Goal: Transaction & Acquisition: Purchase product/service

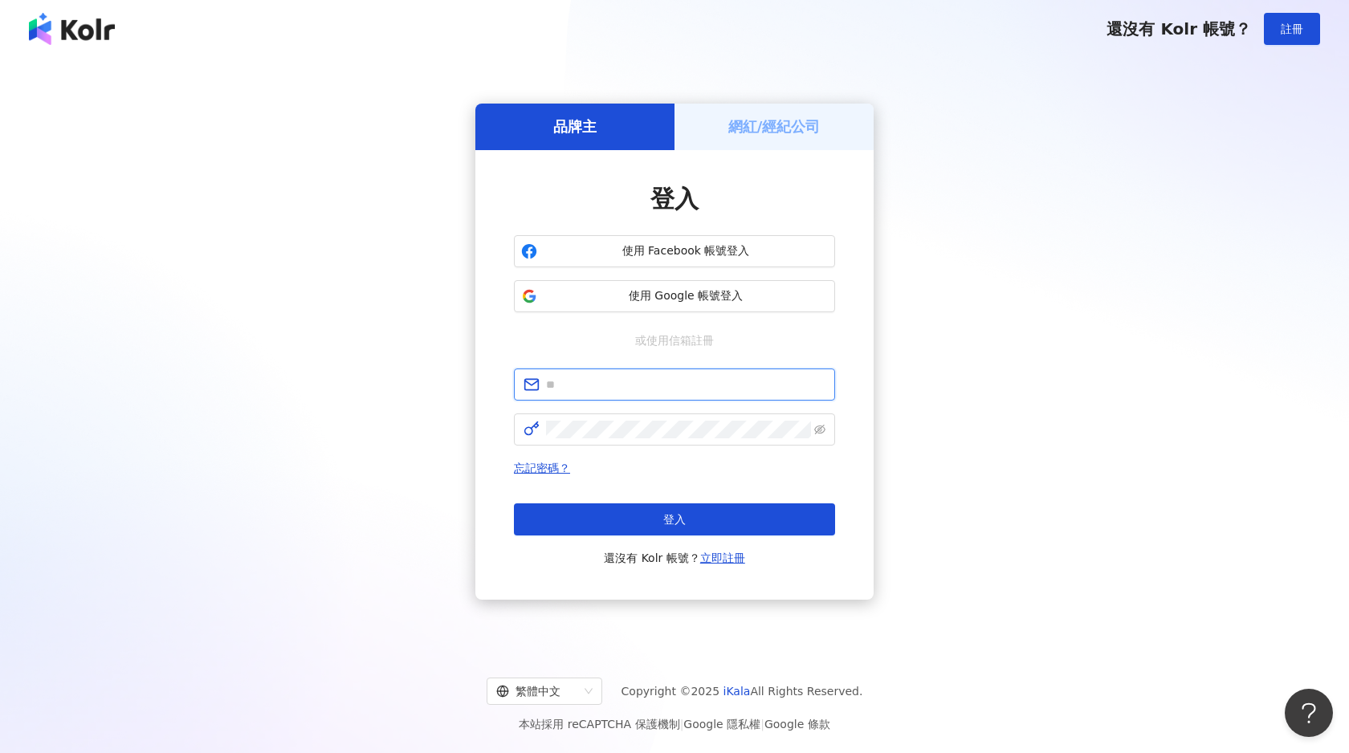
click at [656, 385] on input "text" at bounding box center [685, 385] width 279 height 18
type input "**********"
drag, startPoint x: 682, startPoint y: 381, endPoint x: 519, endPoint y: 379, distance: 163.8
click at [519, 379] on span "**********" at bounding box center [674, 384] width 321 height 32
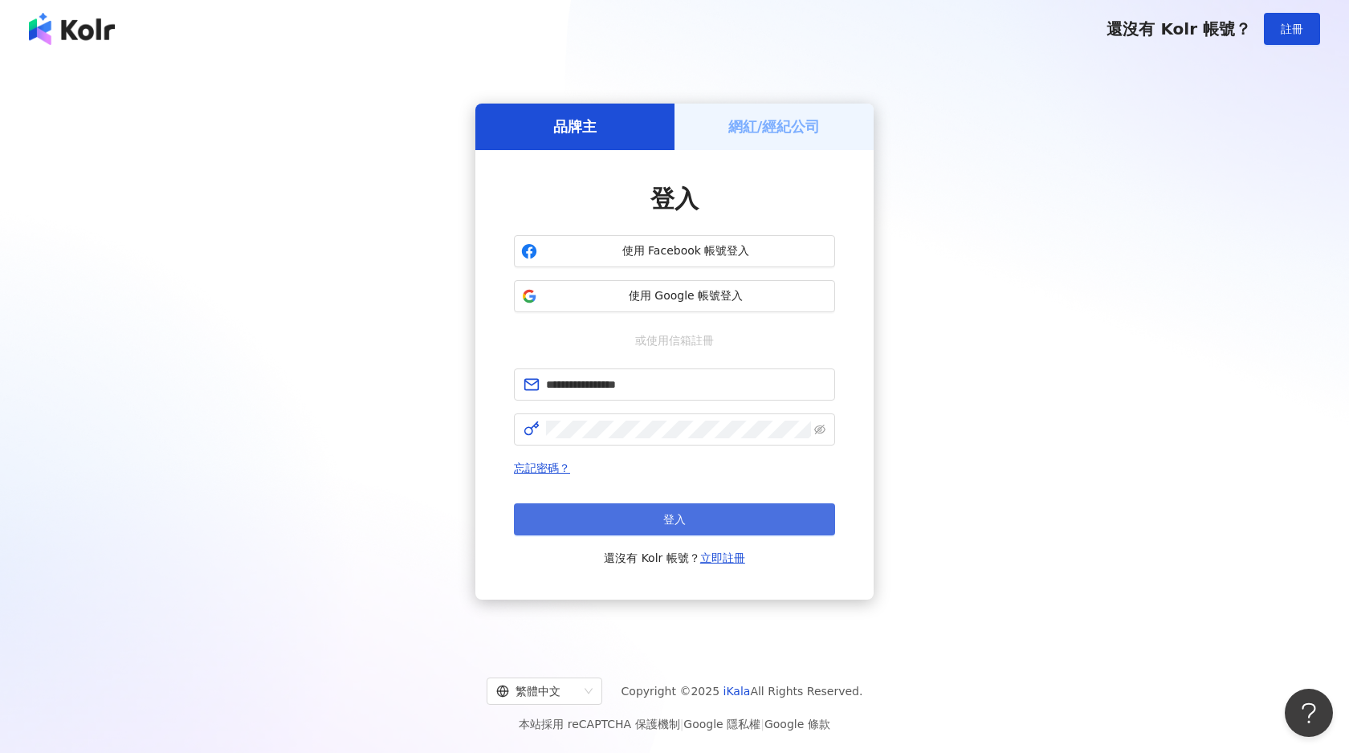
click at [632, 520] on button "登入" at bounding box center [674, 519] width 321 height 32
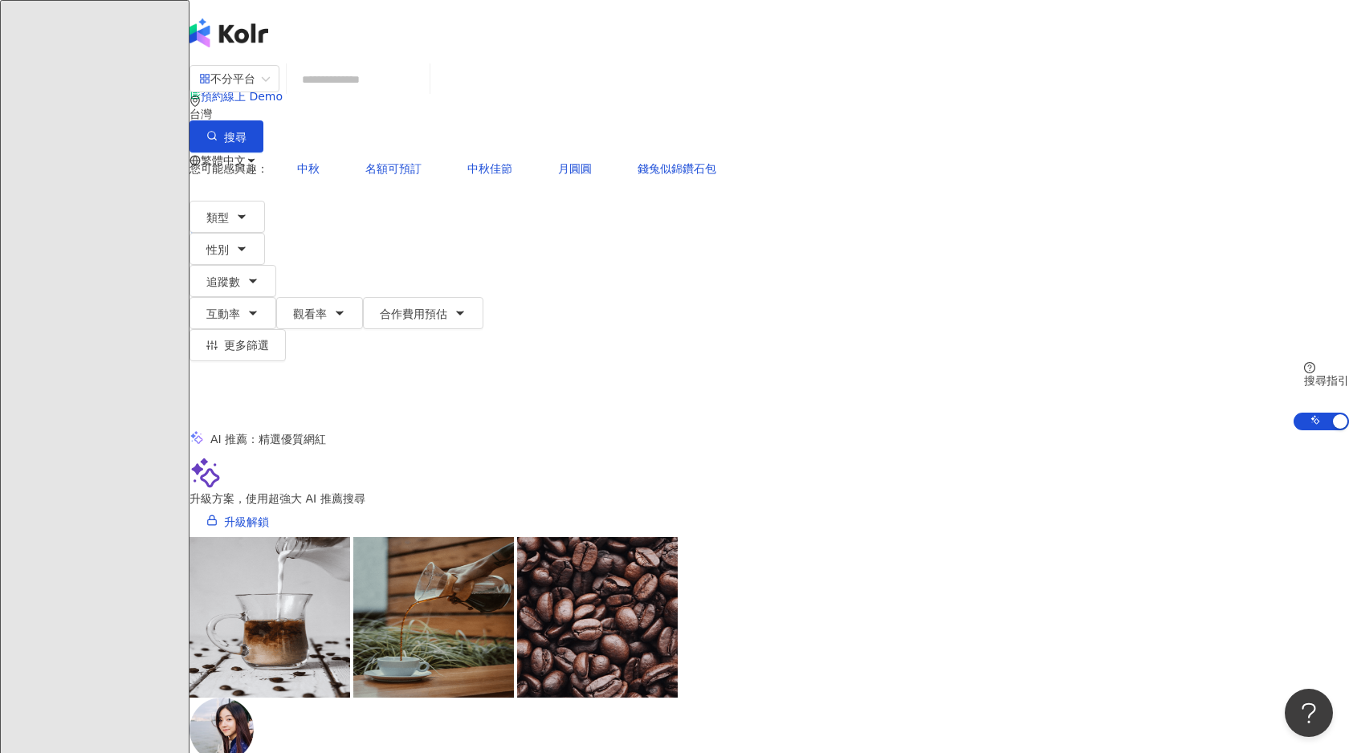
click at [423, 95] on input "search" at bounding box center [358, 79] width 130 height 31
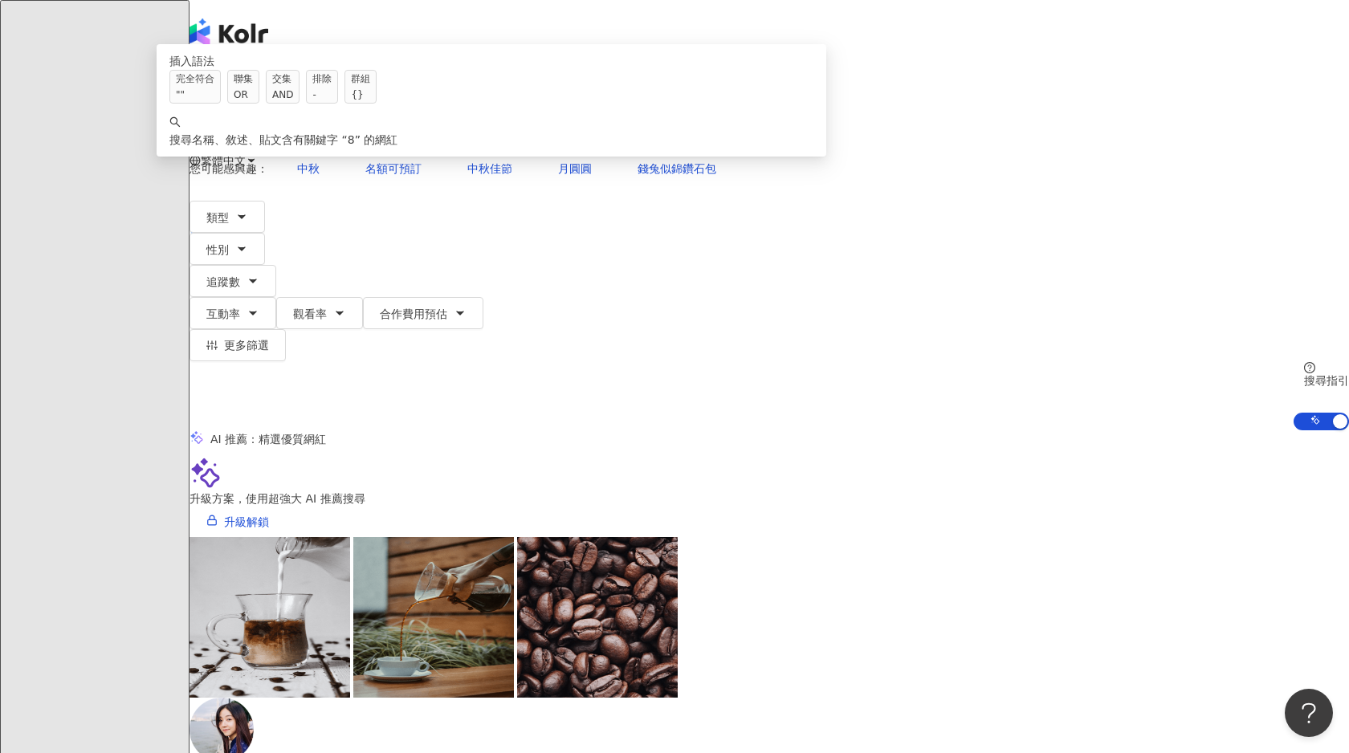
type input "*"
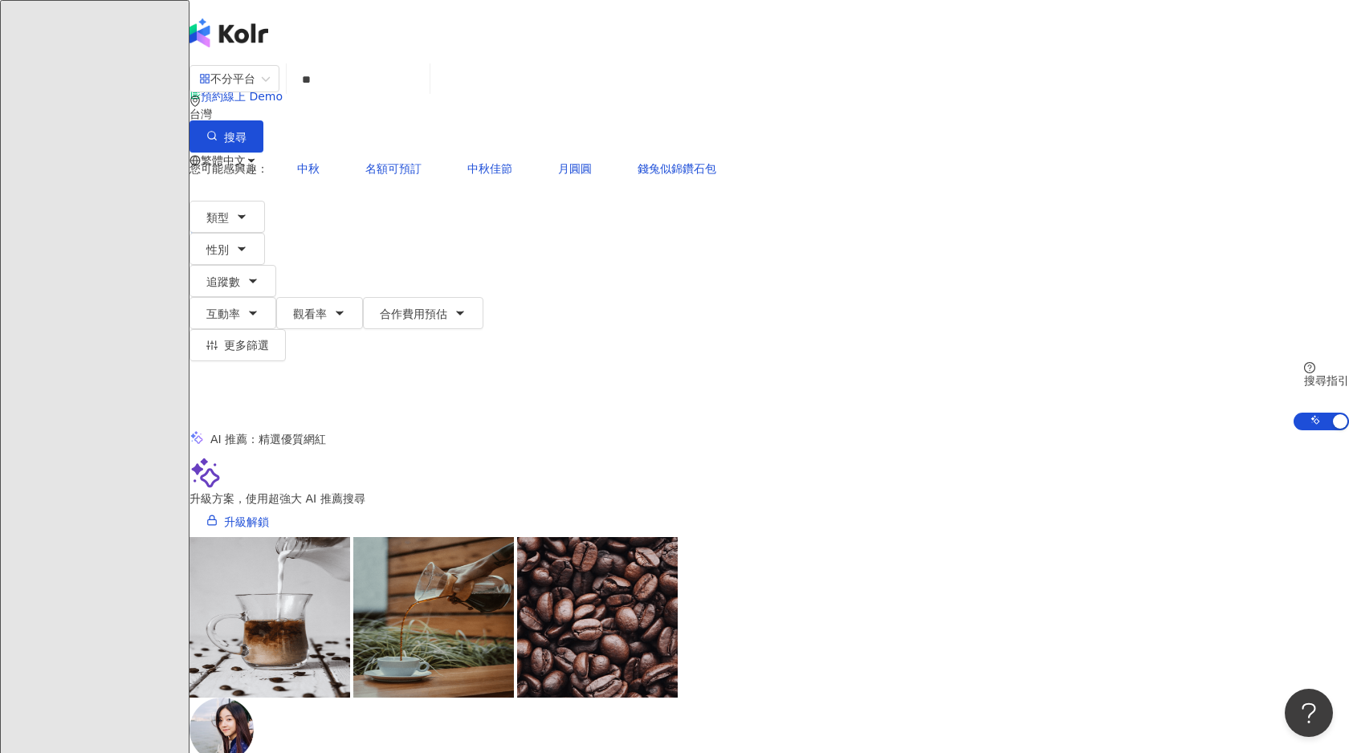
type input "**"
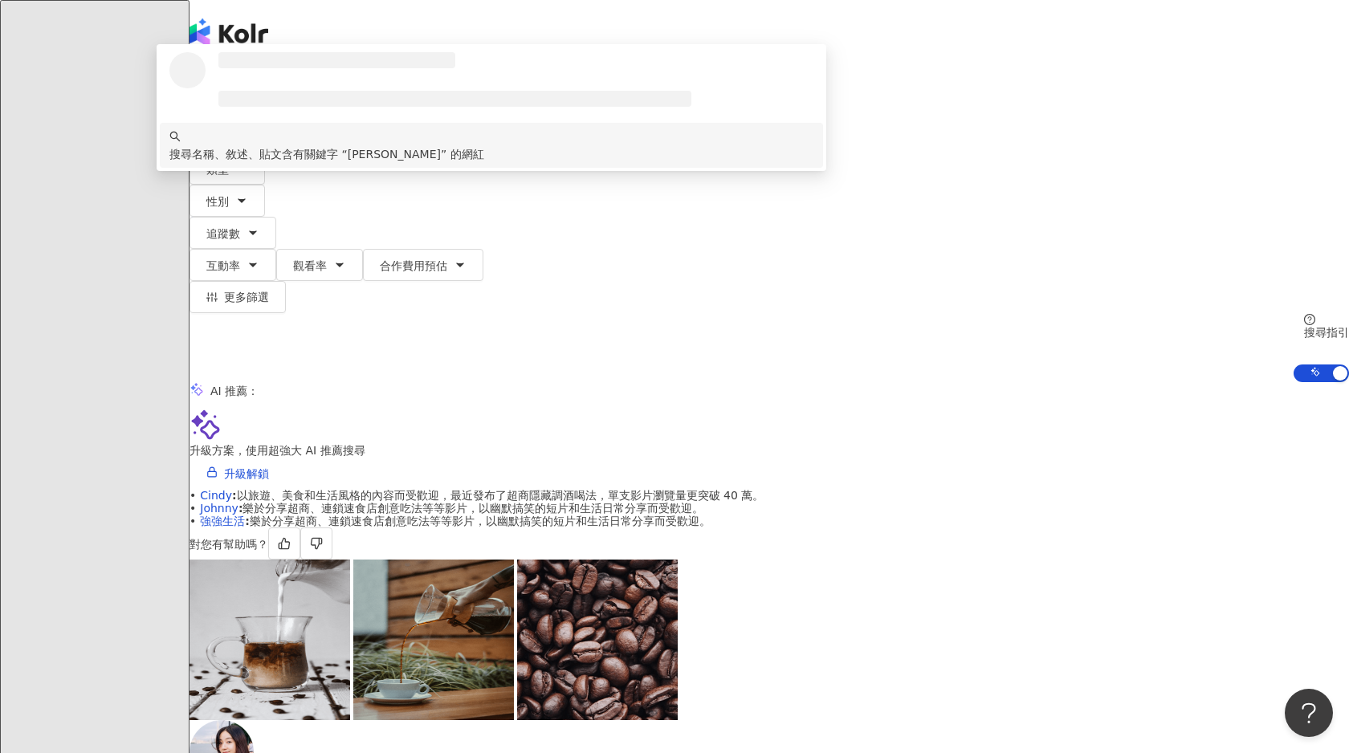
scroll to position [10, 0]
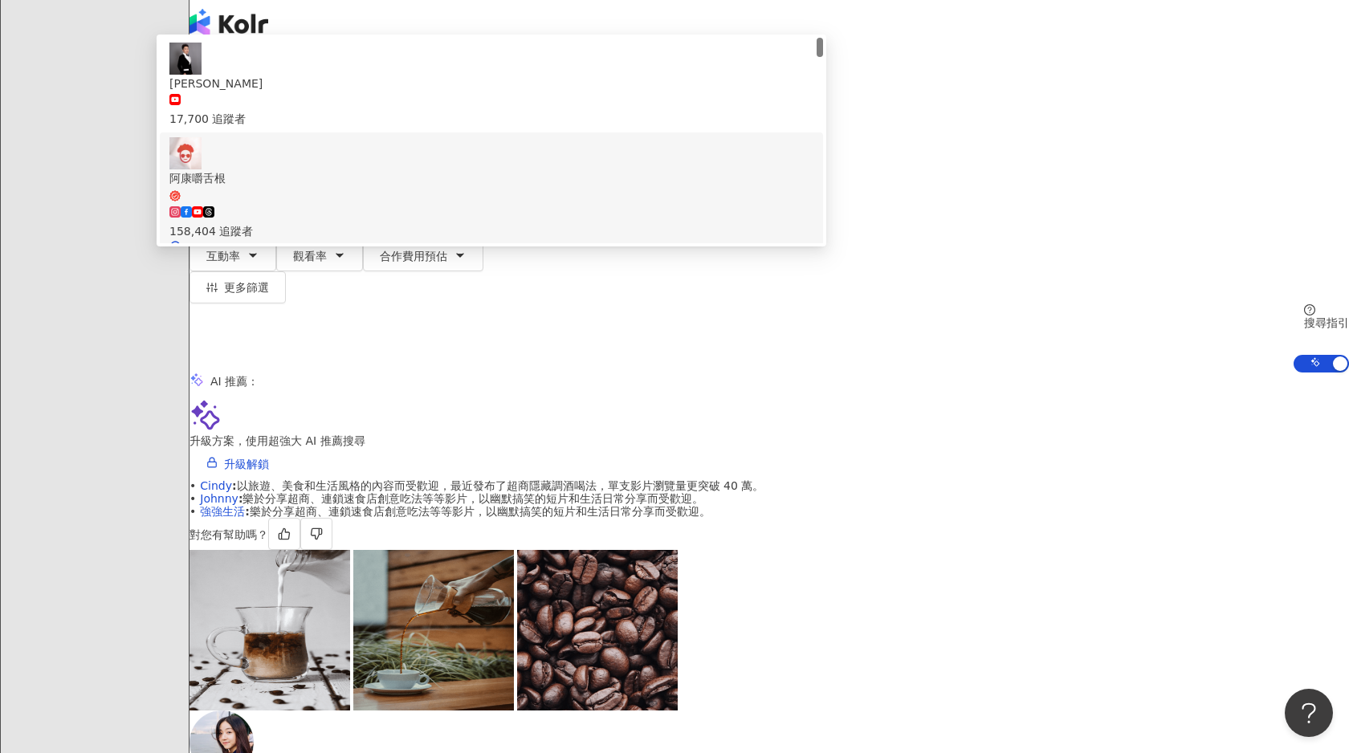
click at [660, 205] on div "158,404 追蹤者" at bounding box center [491, 222] width 644 height 35
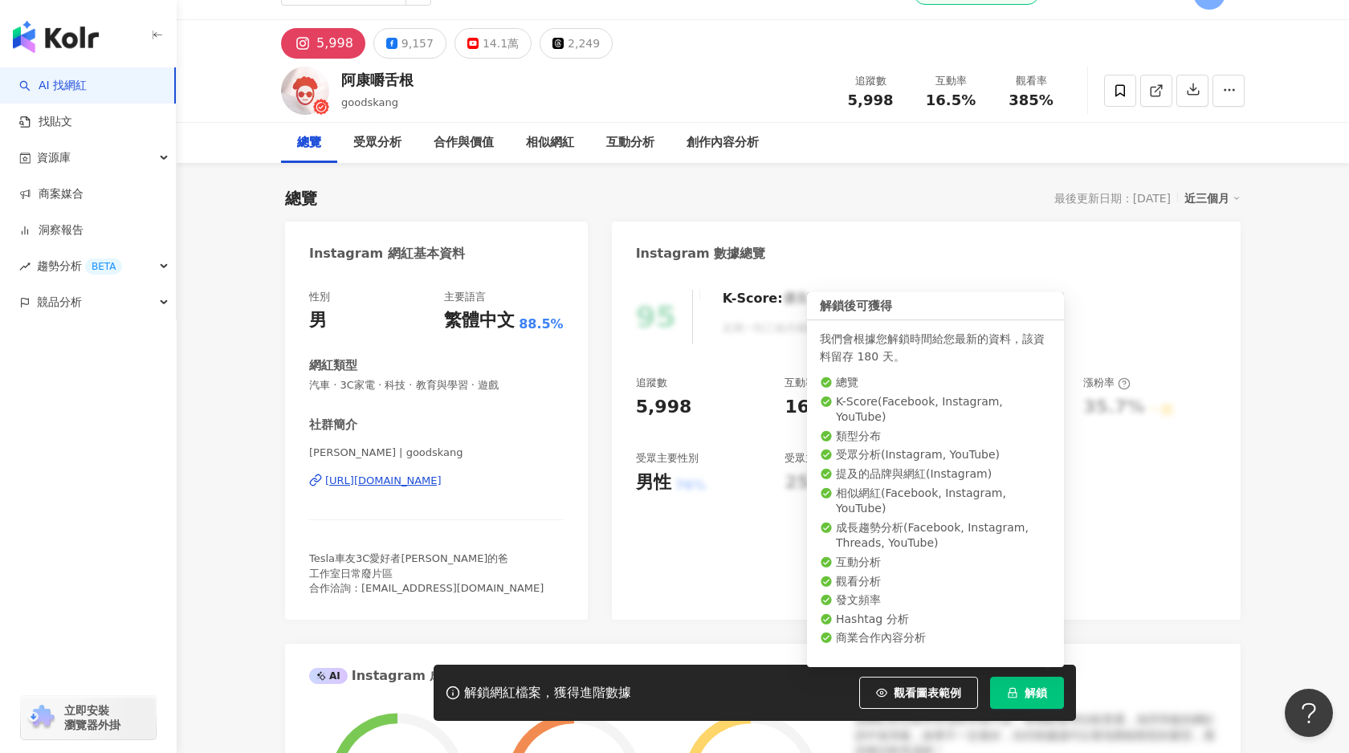
click at [1043, 696] on span "解鎖" at bounding box center [1035, 692] width 22 height 13
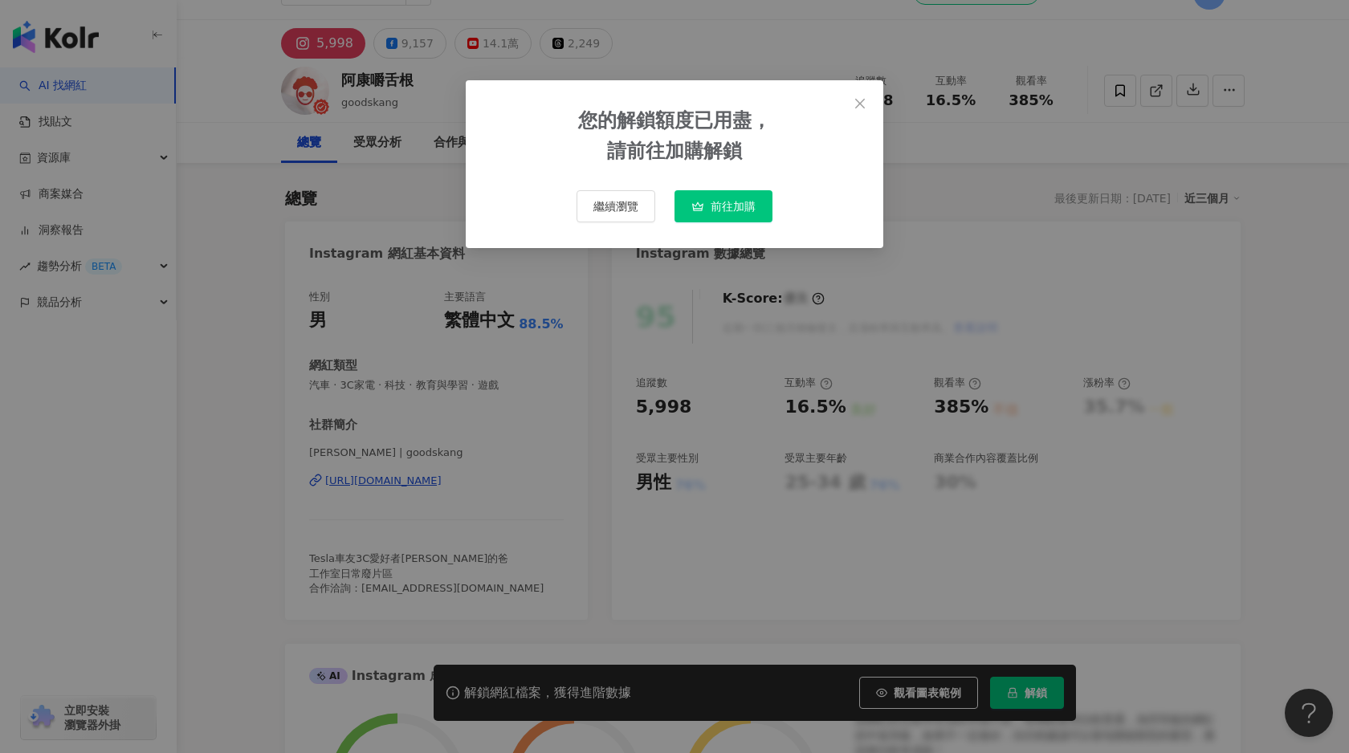
click at [701, 200] on icon "button" at bounding box center [697, 206] width 13 height 13
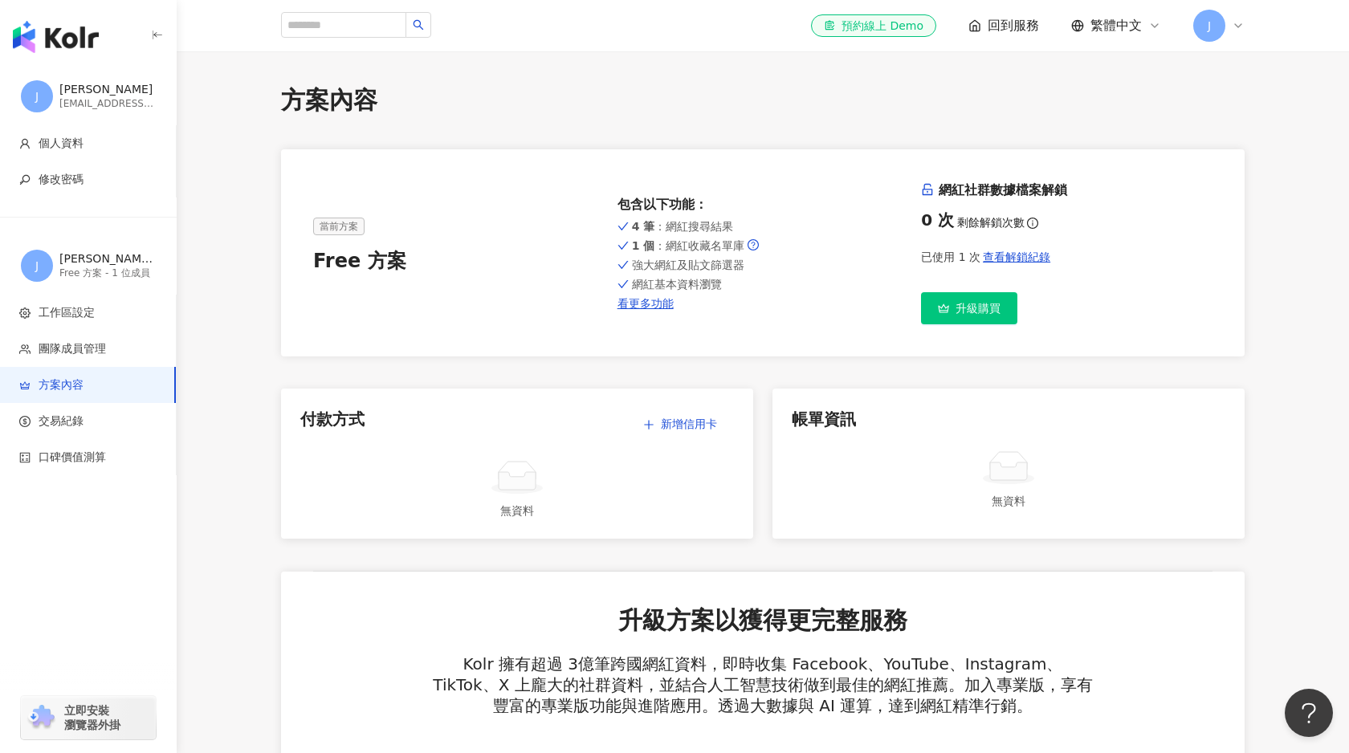
scroll to position [10, 0]
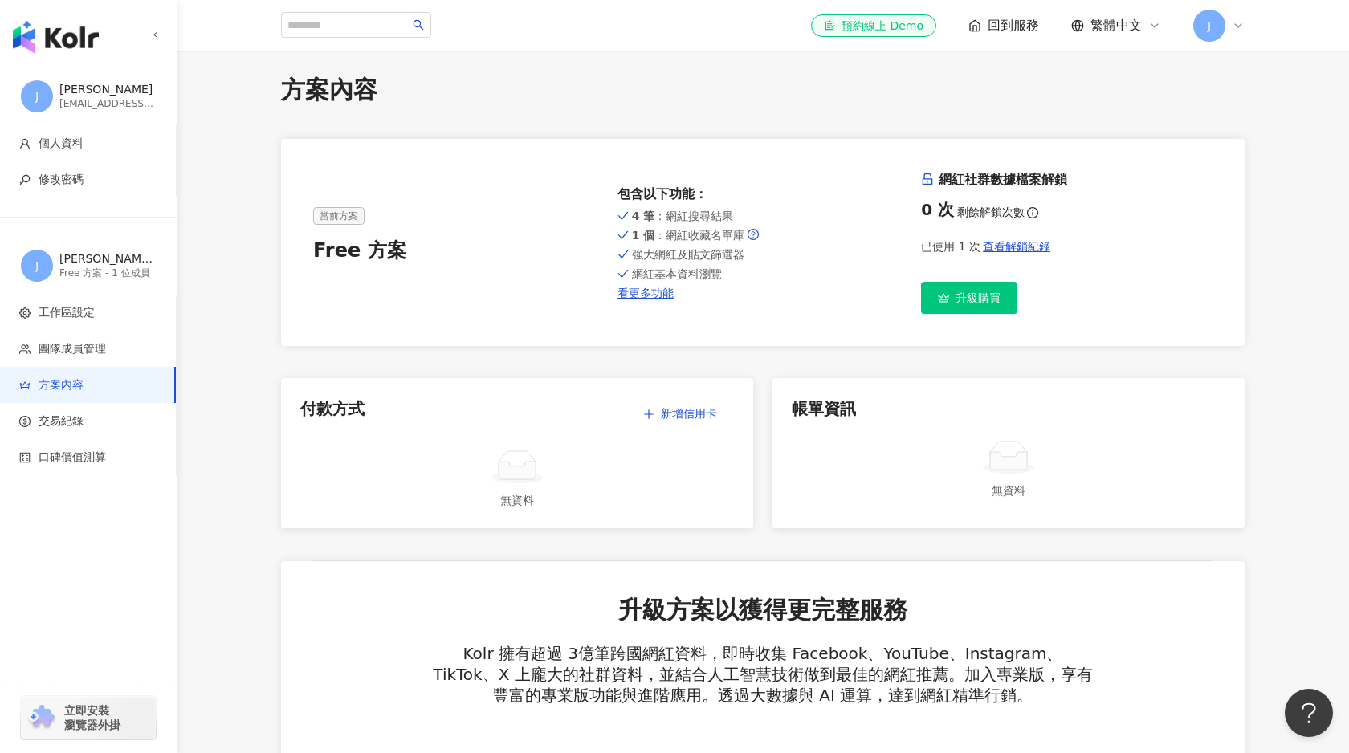
click at [1237, 24] on icon at bounding box center [1237, 25] width 13 height 13
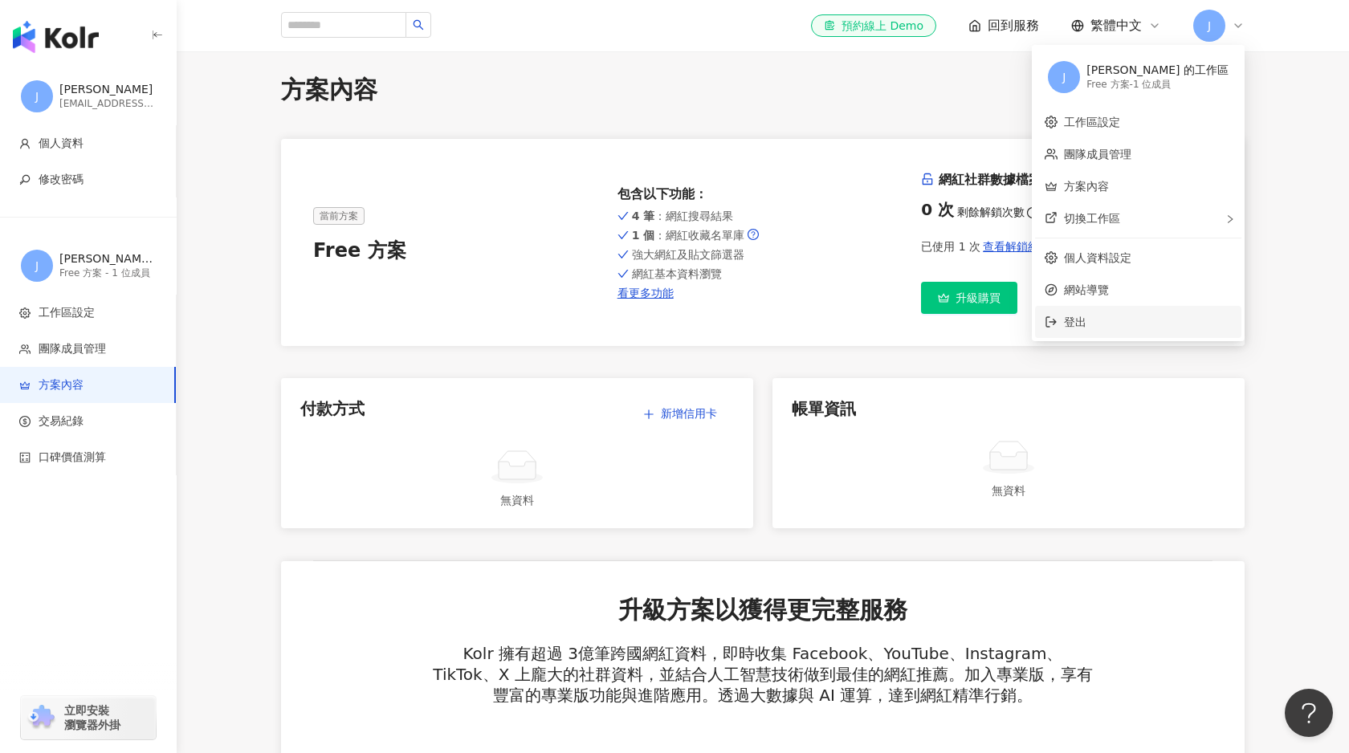
click at [1146, 317] on span "登出" at bounding box center [1148, 322] width 168 height 18
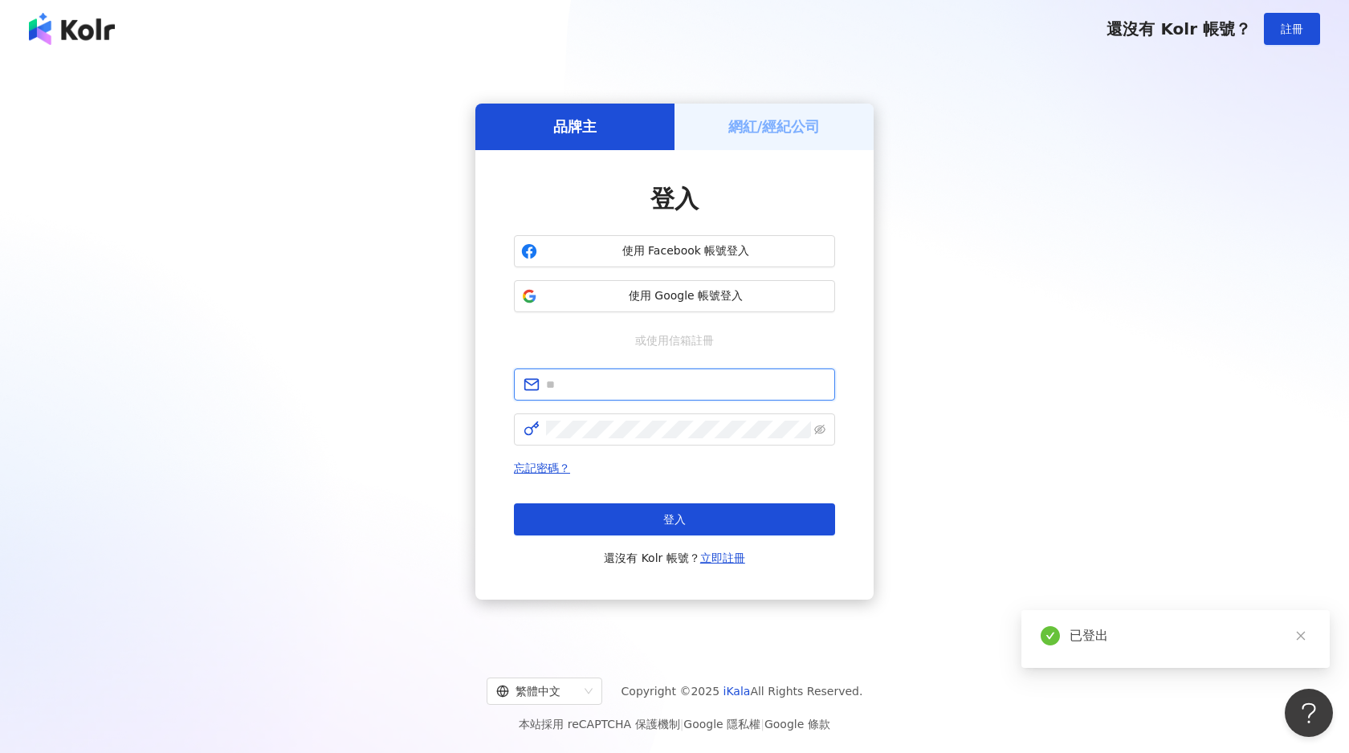
click at [690, 377] on input "text" at bounding box center [685, 385] width 279 height 18
type input "**********"
click button "登入" at bounding box center [674, 519] width 321 height 32
click at [655, 382] on input "text" at bounding box center [685, 385] width 279 height 18
type input "**********"
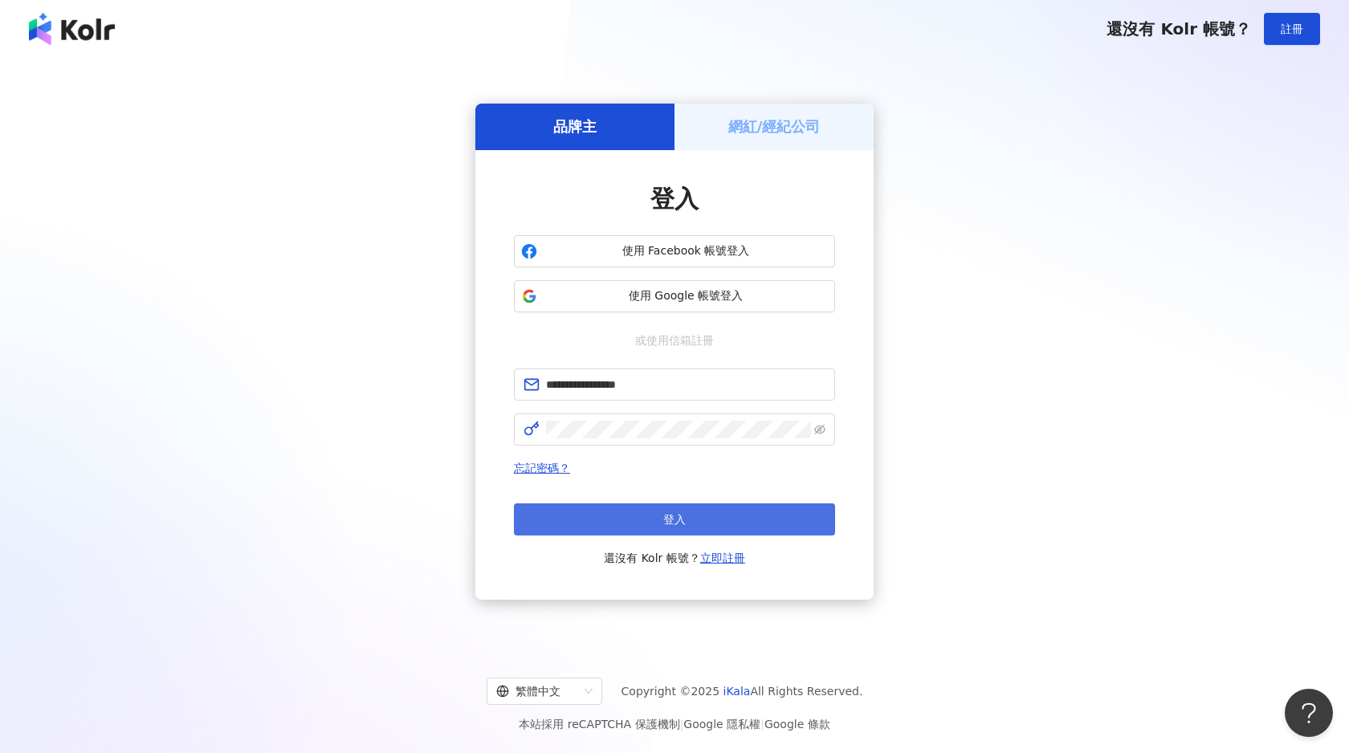
click at [699, 523] on button "登入" at bounding box center [674, 519] width 321 height 32
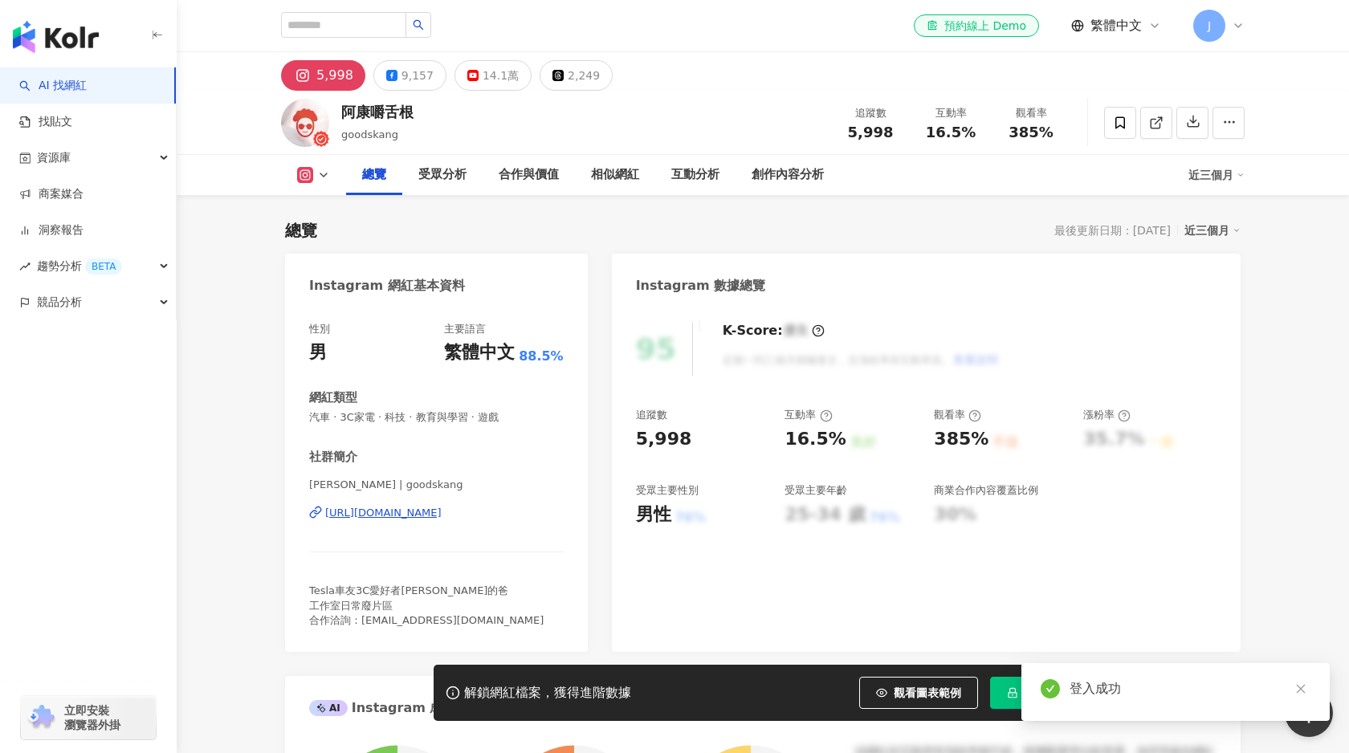
scroll to position [83, 0]
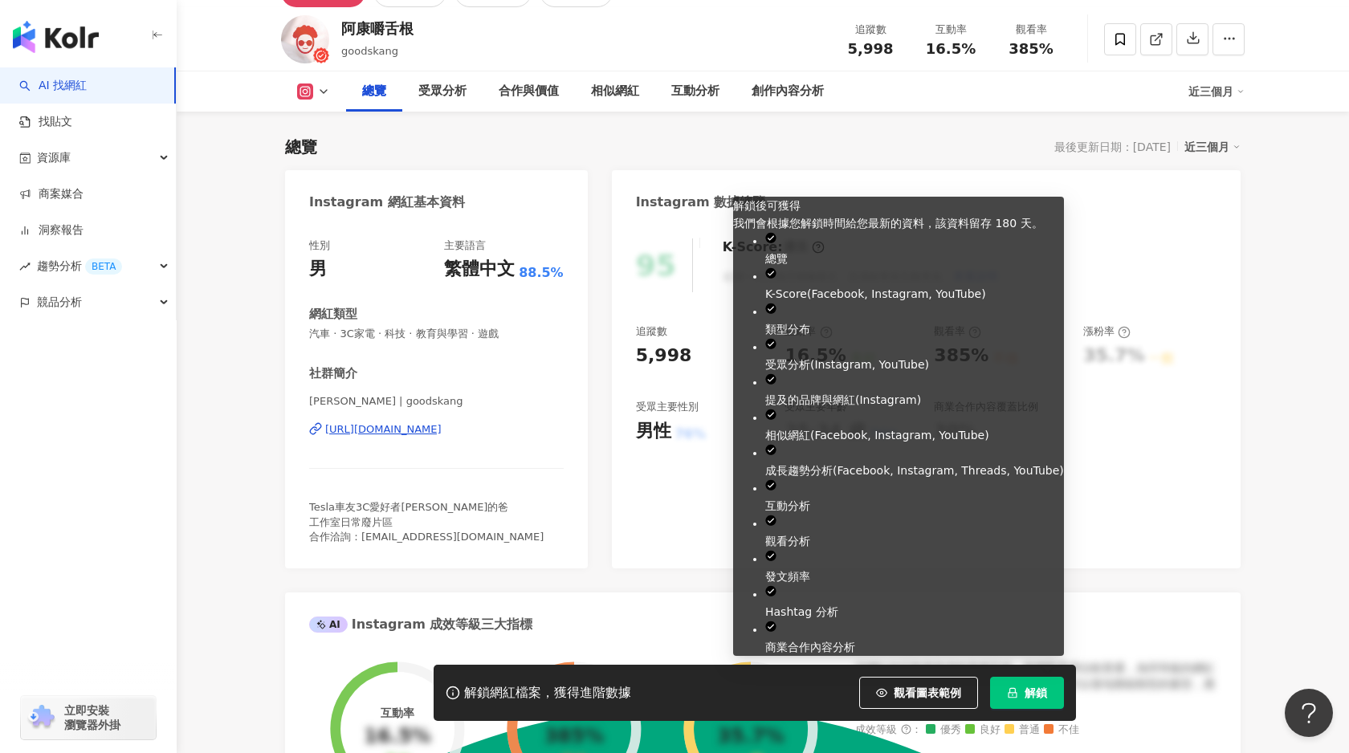
click at [1029, 686] on button "解鎖" at bounding box center [1027, 693] width 74 height 32
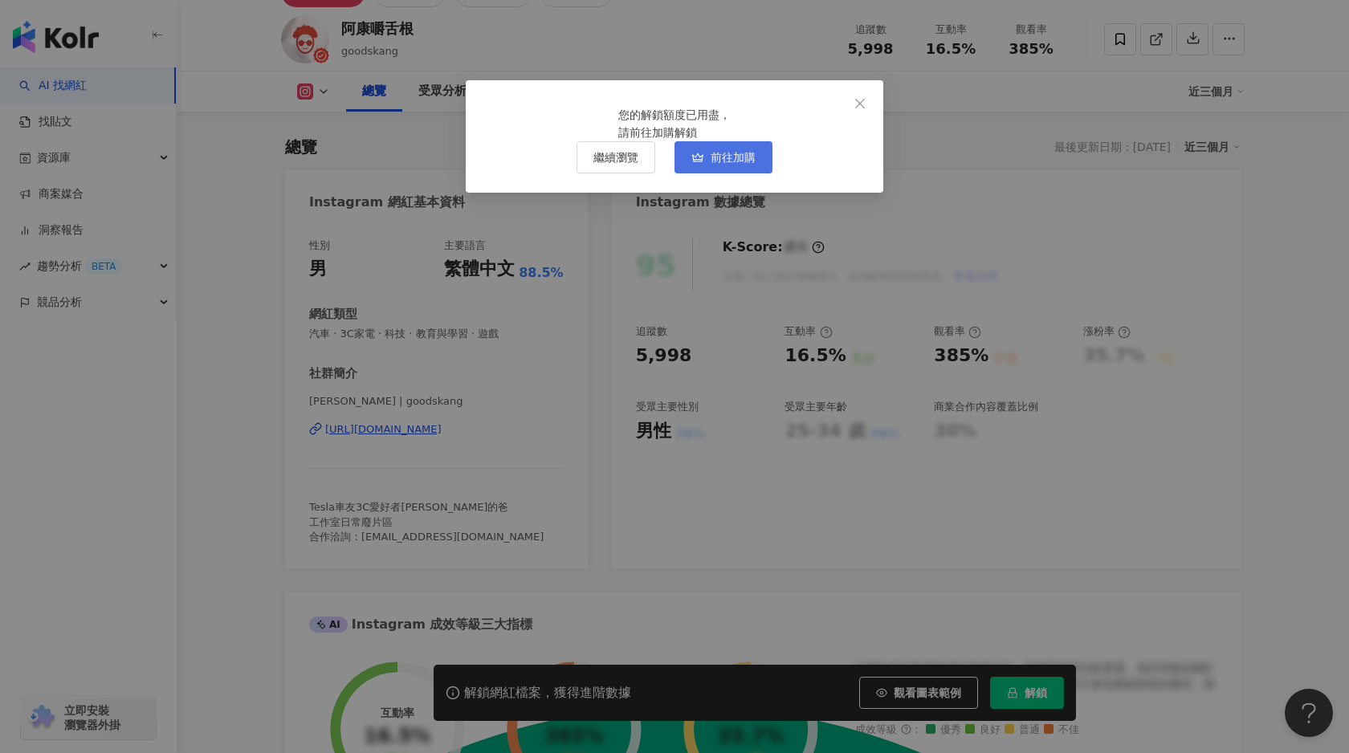
click at [743, 164] on span "前往加購" at bounding box center [732, 157] width 45 height 13
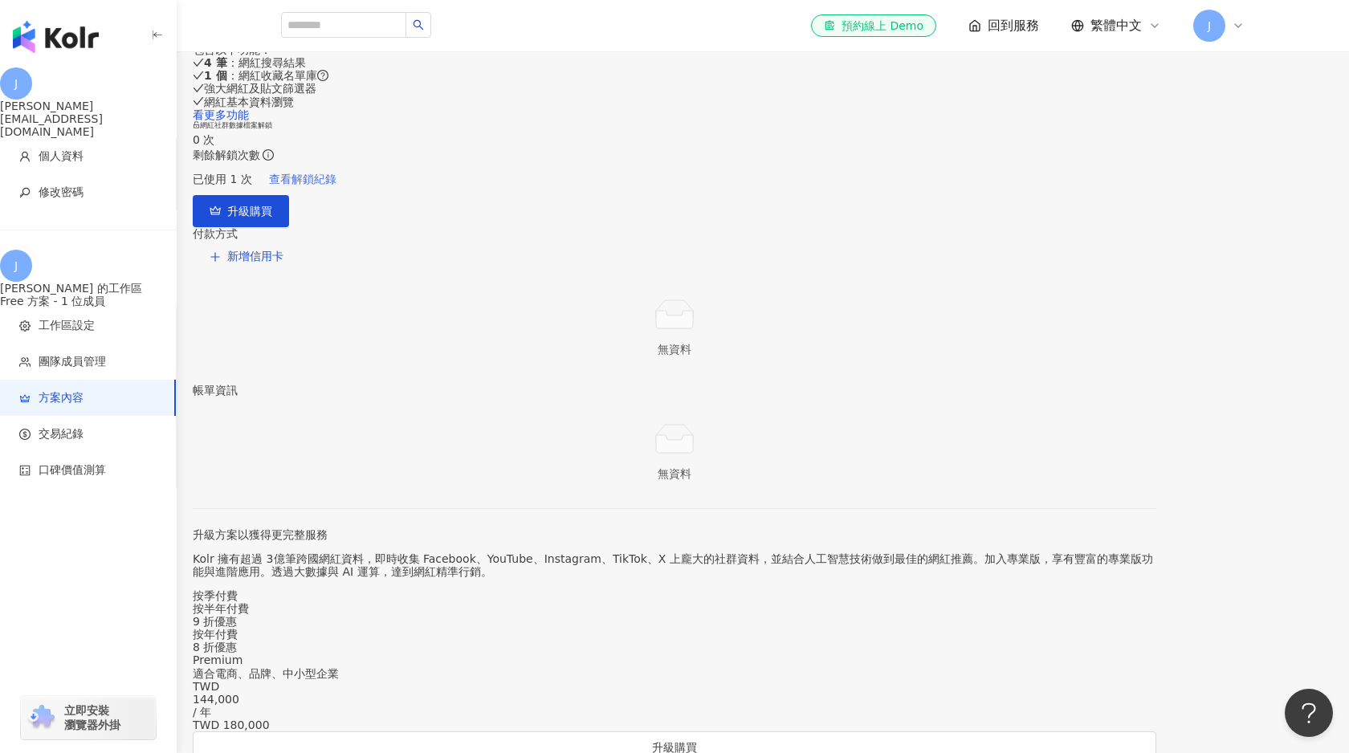
click at [336, 185] on span "查看解鎖紀錄" at bounding box center [302, 179] width 67 height 13
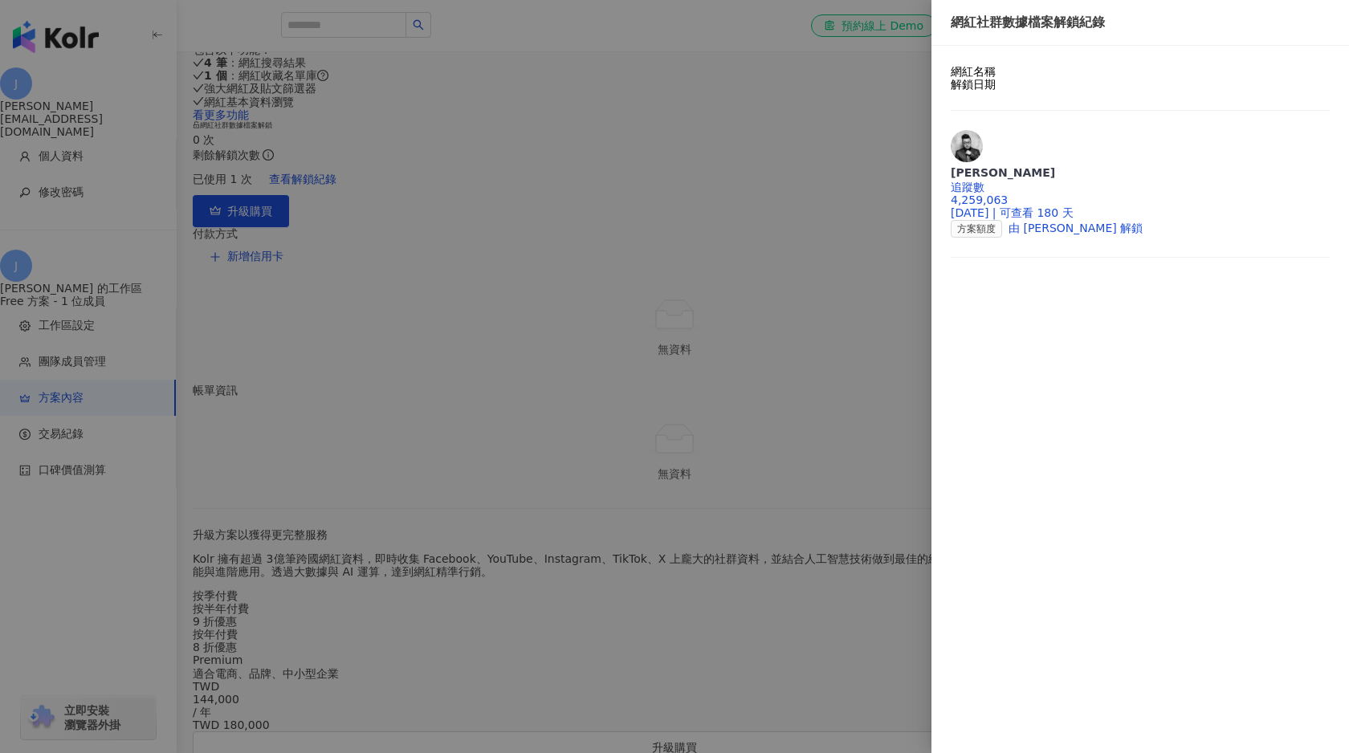
click at [854, 85] on div at bounding box center [674, 376] width 1349 height 753
